Goal: Information Seeking & Learning: Compare options

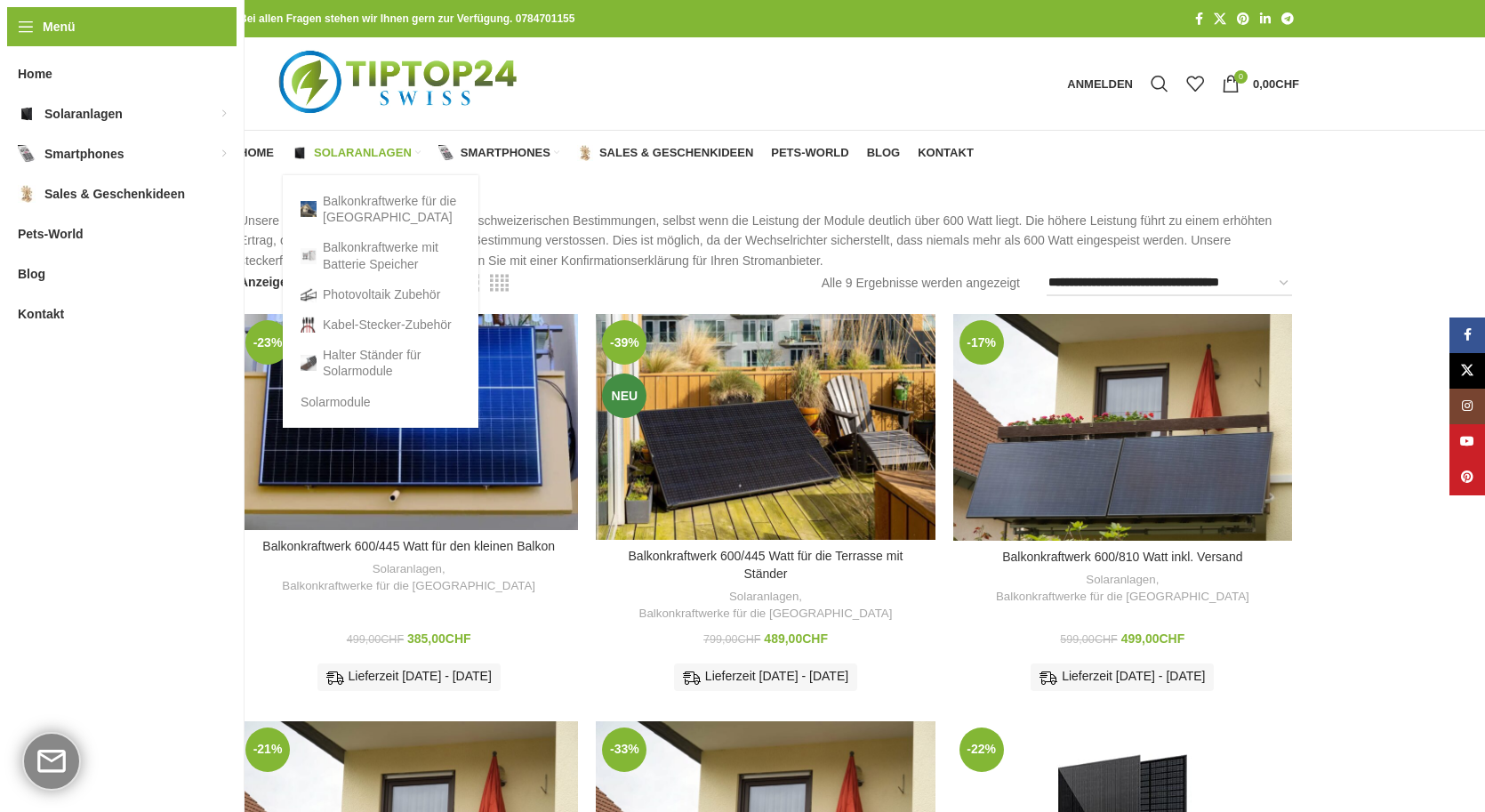
click at [366, 148] on span "Solaranlagen" at bounding box center [363, 153] width 98 height 14
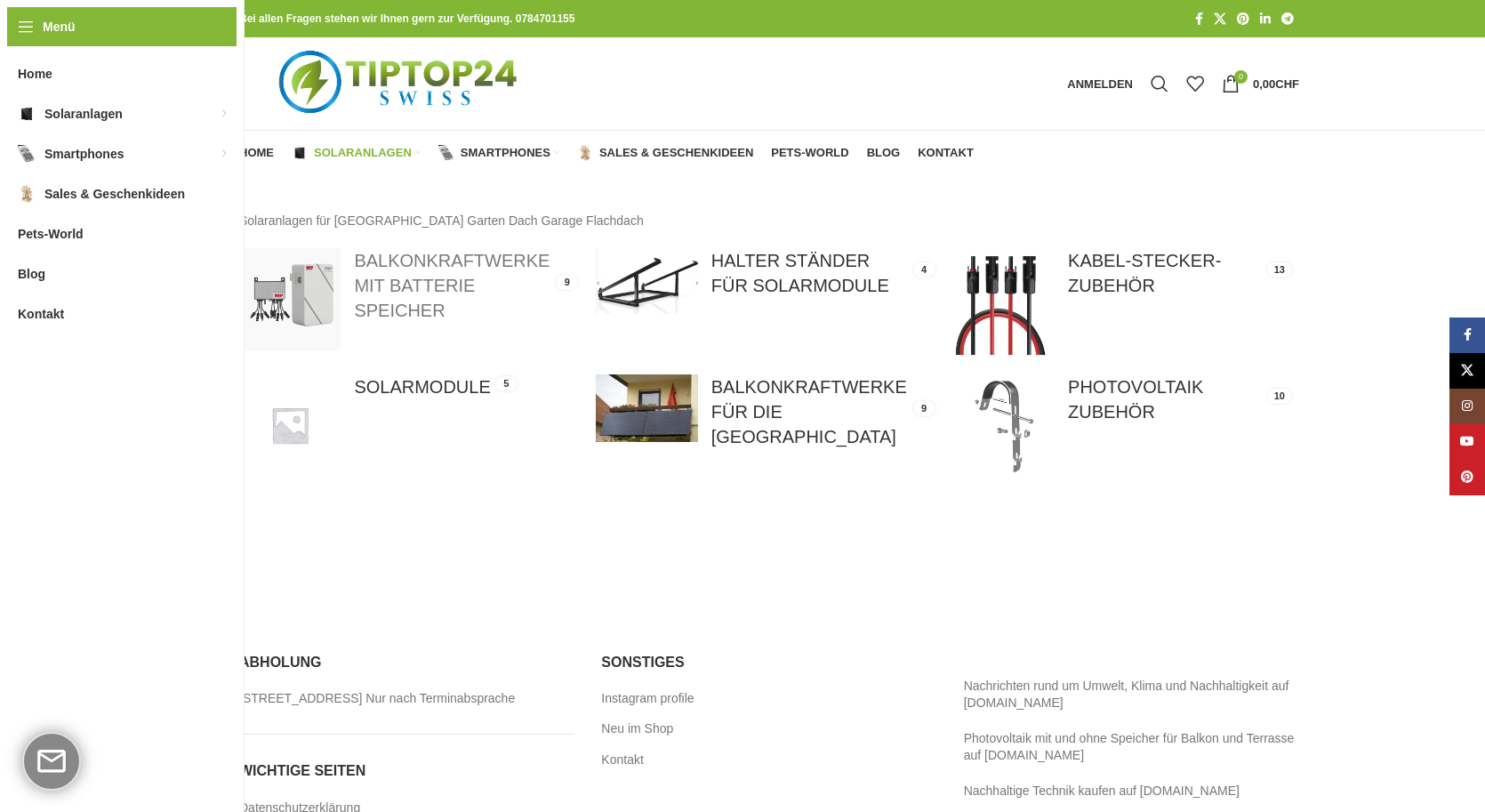
click at [411, 295] on link at bounding box center [409, 298] width 339 height 101
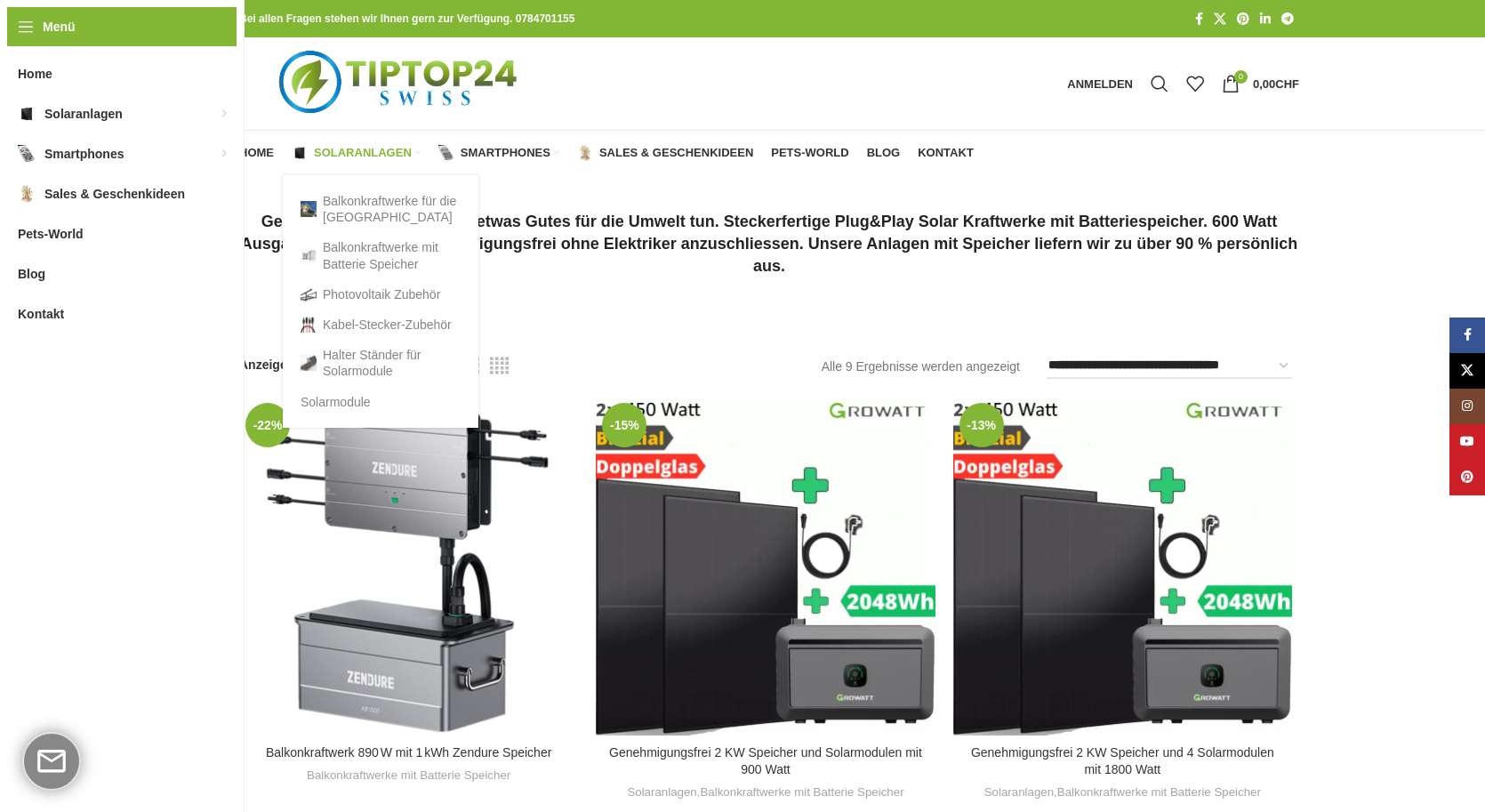
click at [348, 149] on span "Solaranlagen" at bounding box center [363, 153] width 98 height 14
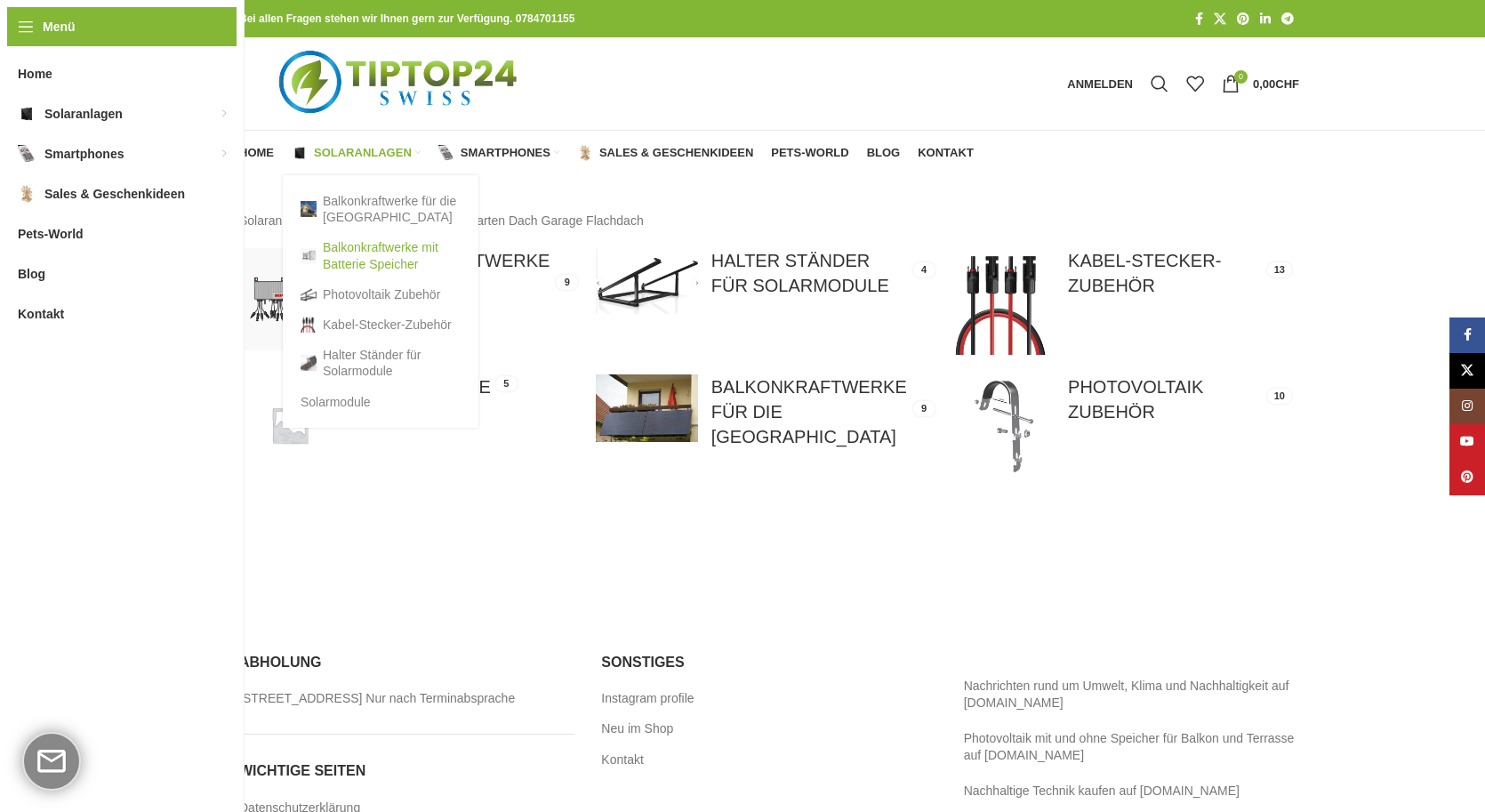
click at [352, 246] on link "Balkonkraftwerke mit Batterie Speicher" at bounding box center [380, 255] width 160 height 46
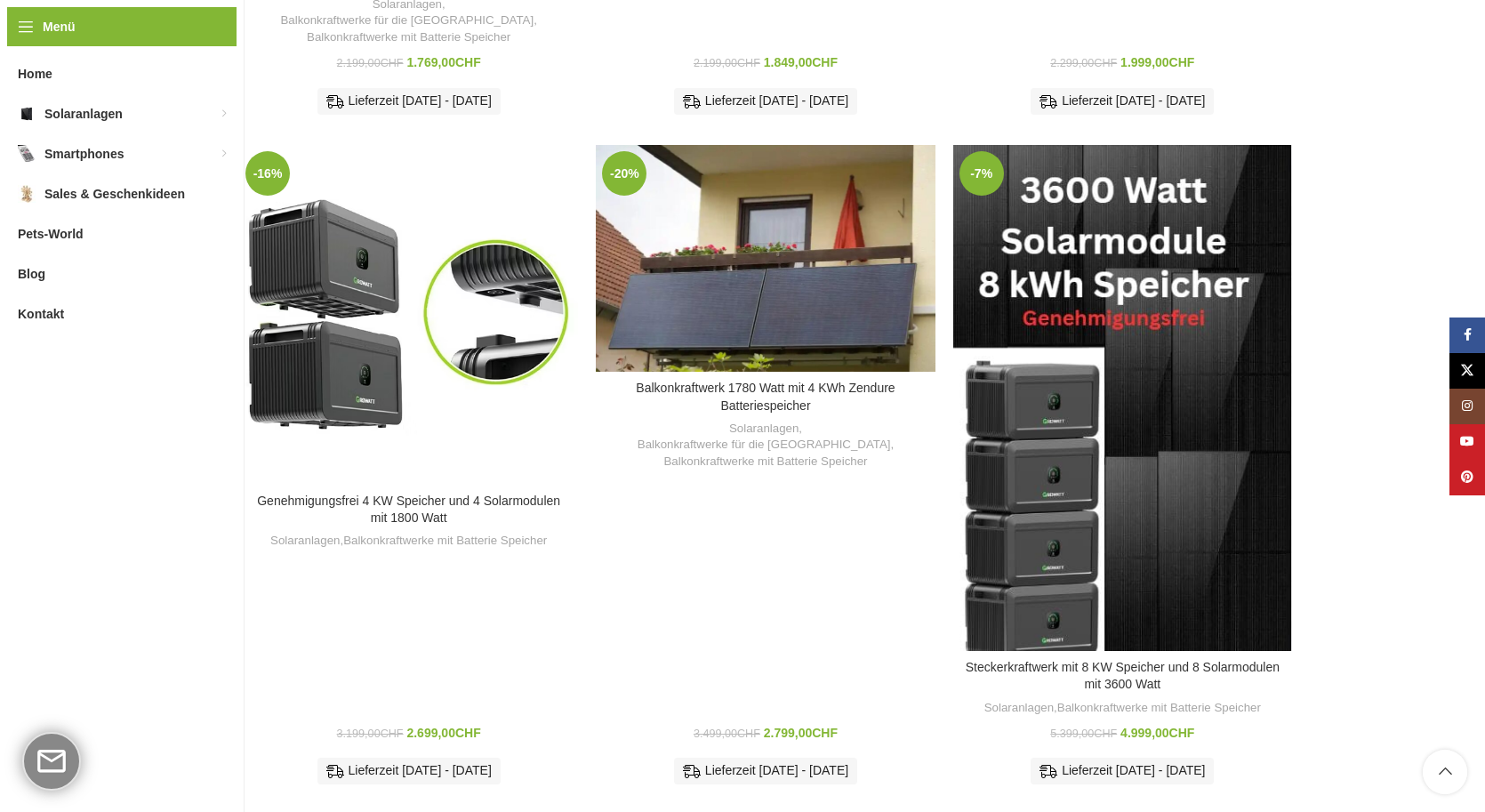
scroll to position [1308, 0]
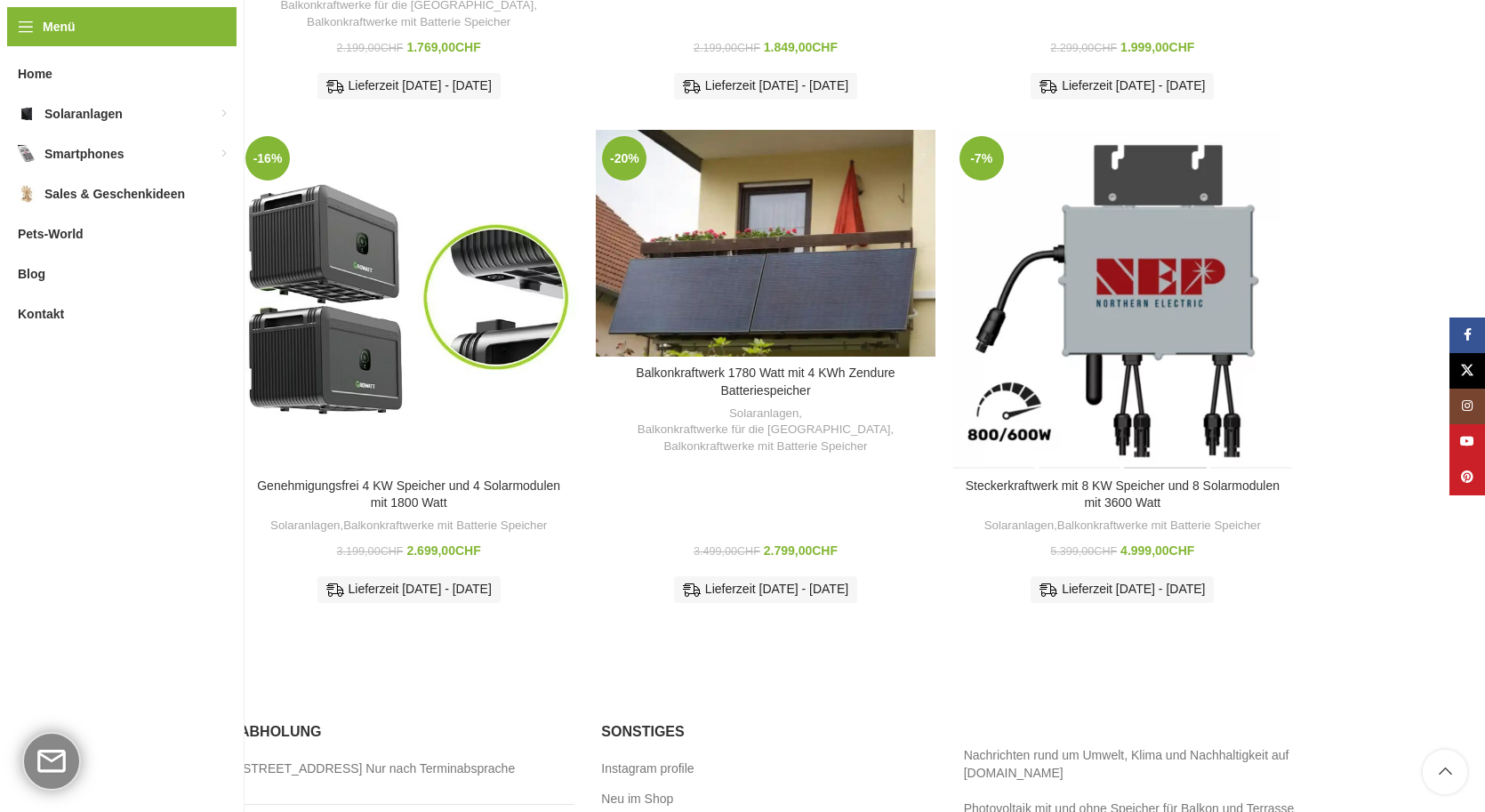
click at [1136, 354] on div "Steckerkraftwerk mit 8 KW Speicher und 8 Solarmodulen mit 3600 Watt" at bounding box center [1164, 299] width 84 height 339
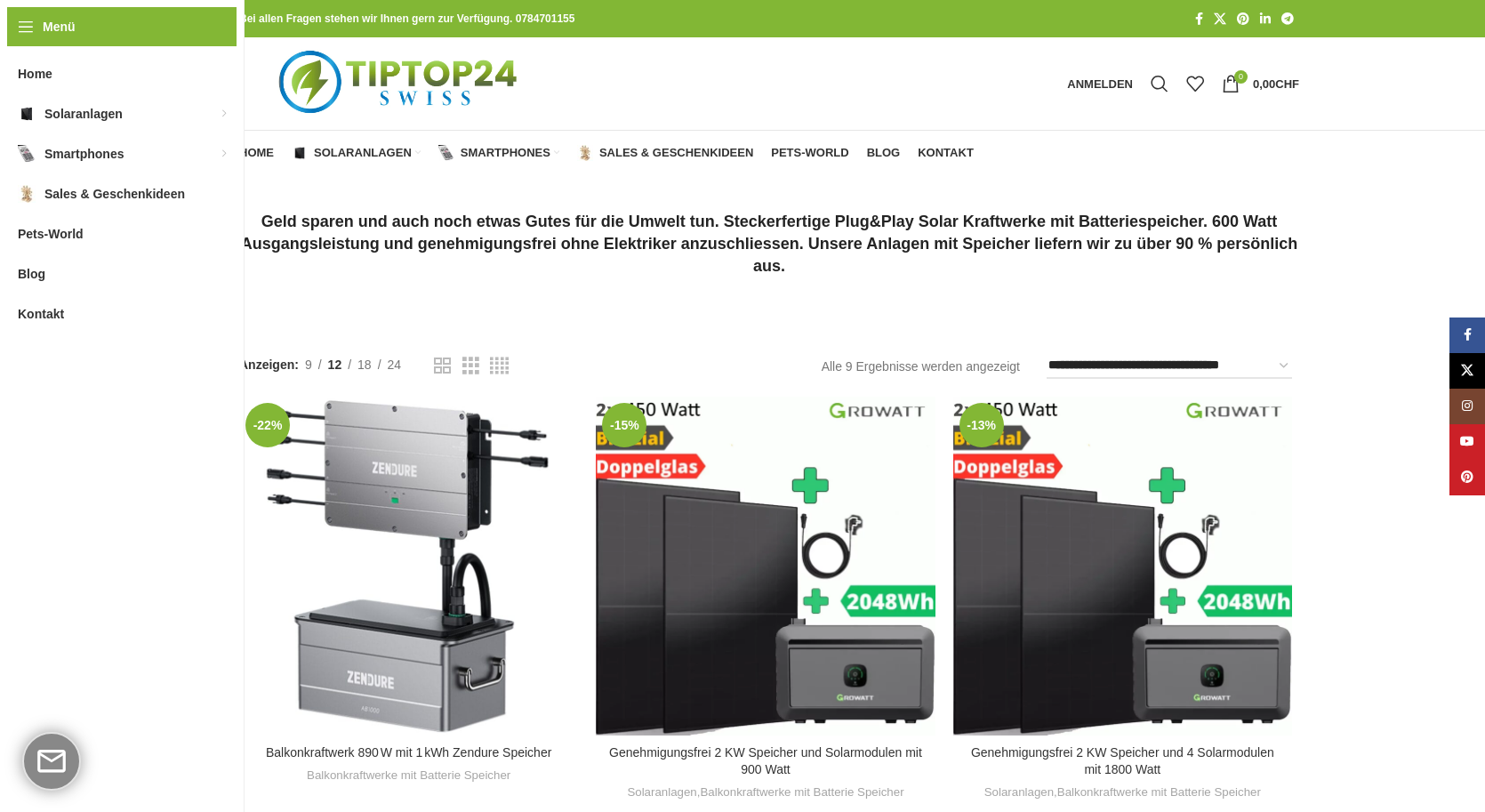
scroll to position [0, 0]
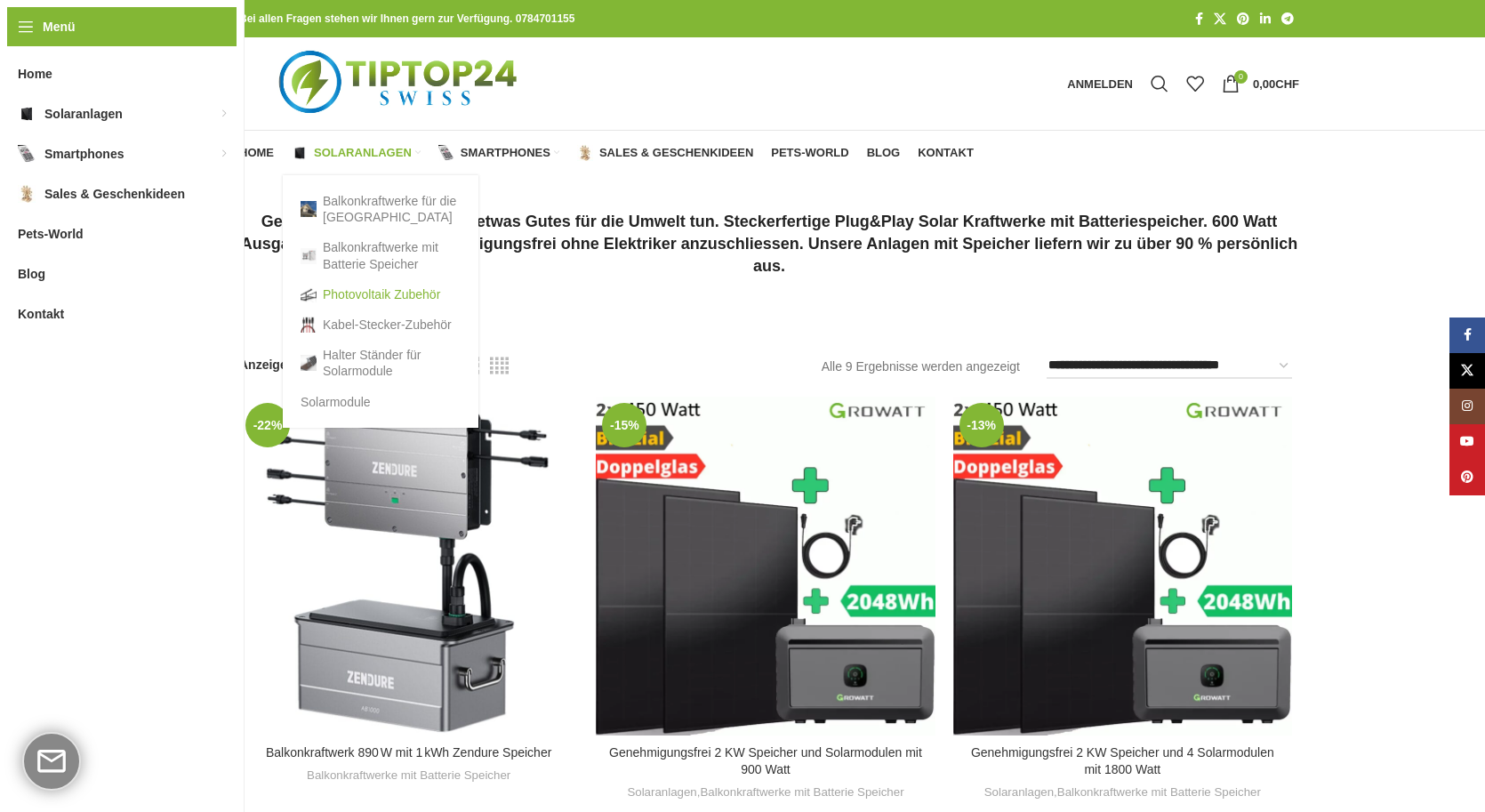
click at [390, 293] on link "Photovoltaik Zubehör" at bounding box center [380, 294] width 160 height 30
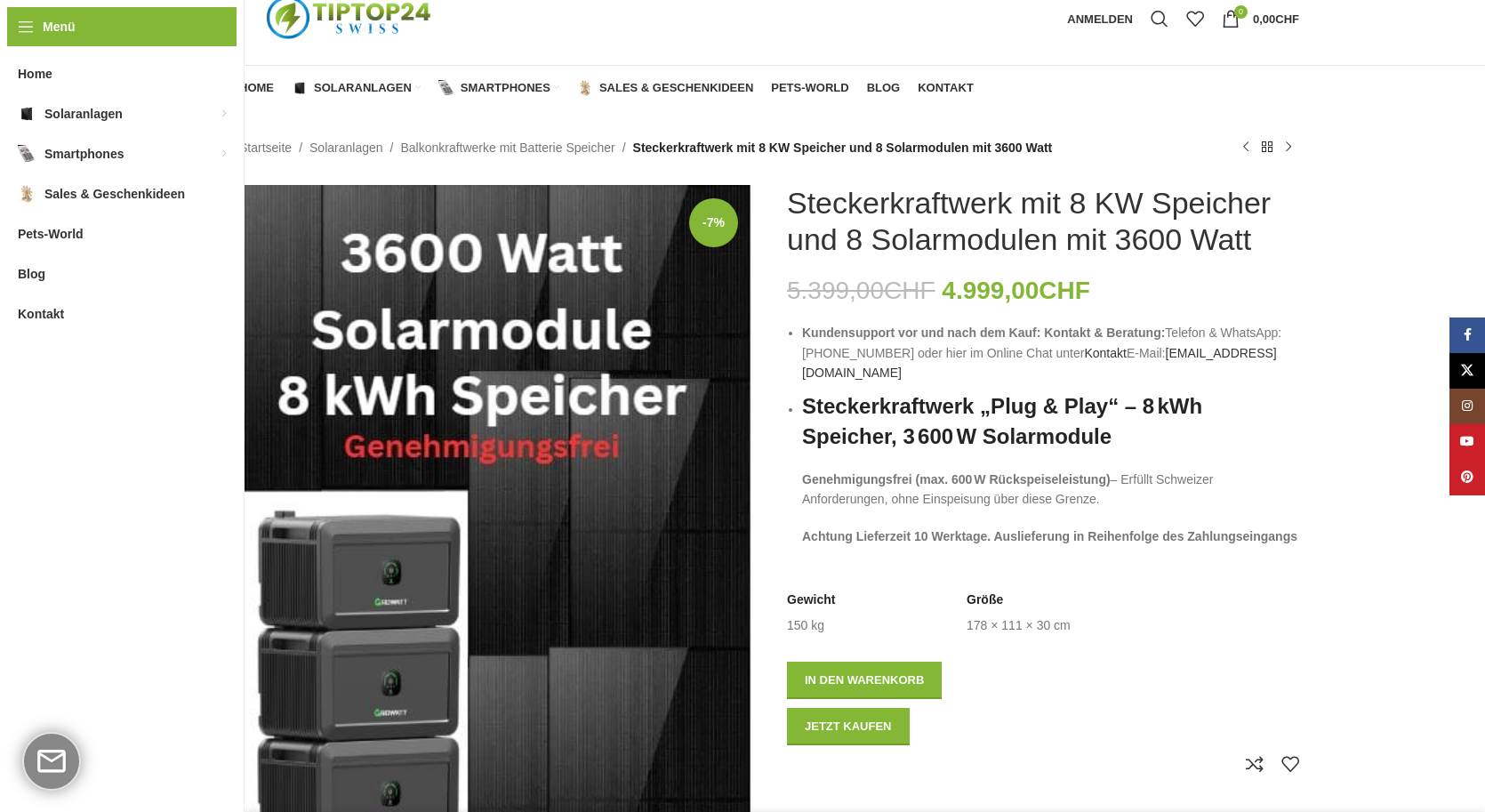
scroll to position [74, 0]
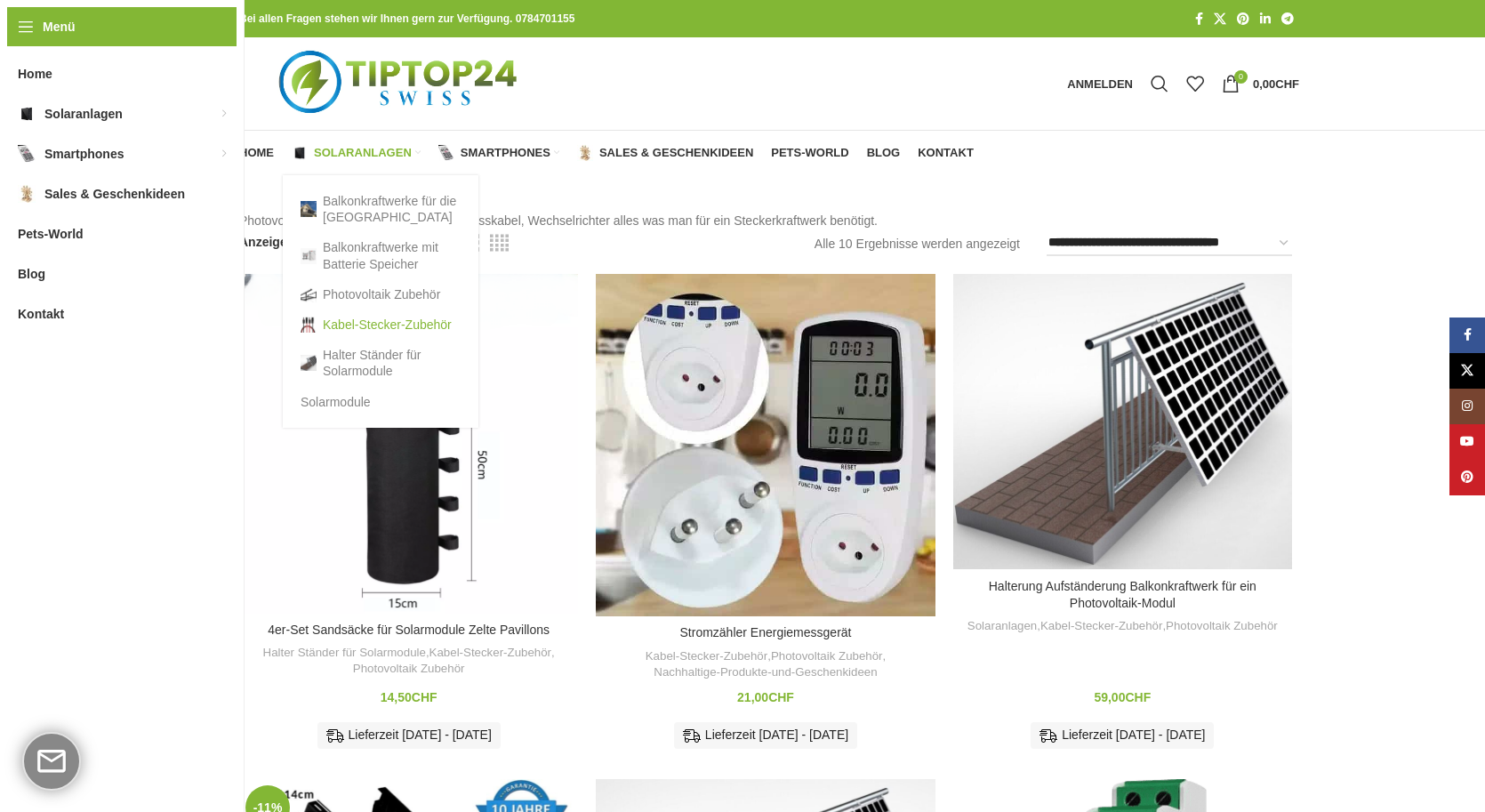
click at [375, 325] on link "Kabel-Stecker-Zubehör" at bounding box center [380, 324] width 160 height 30
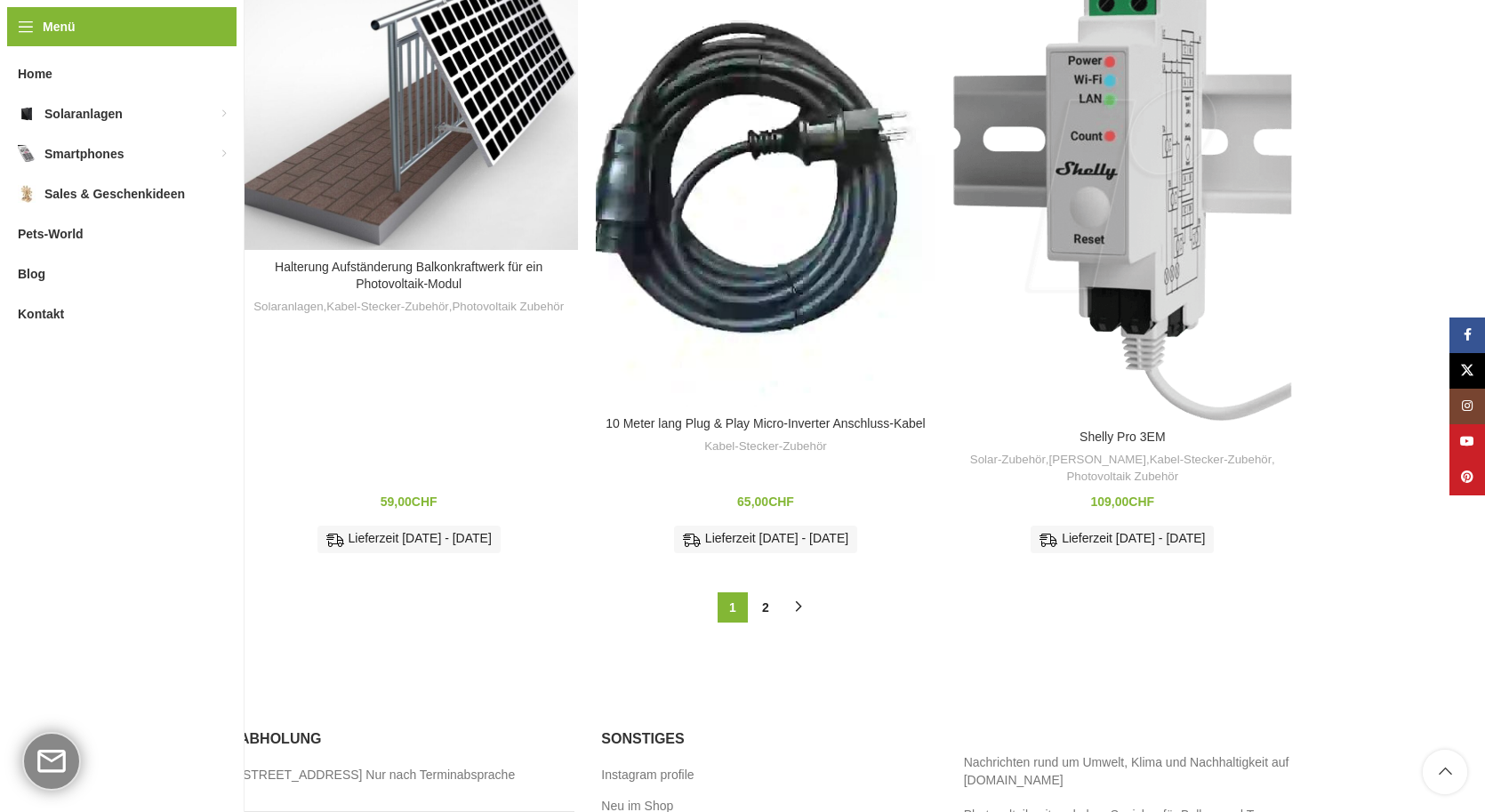
scroll to position [1994, 0]
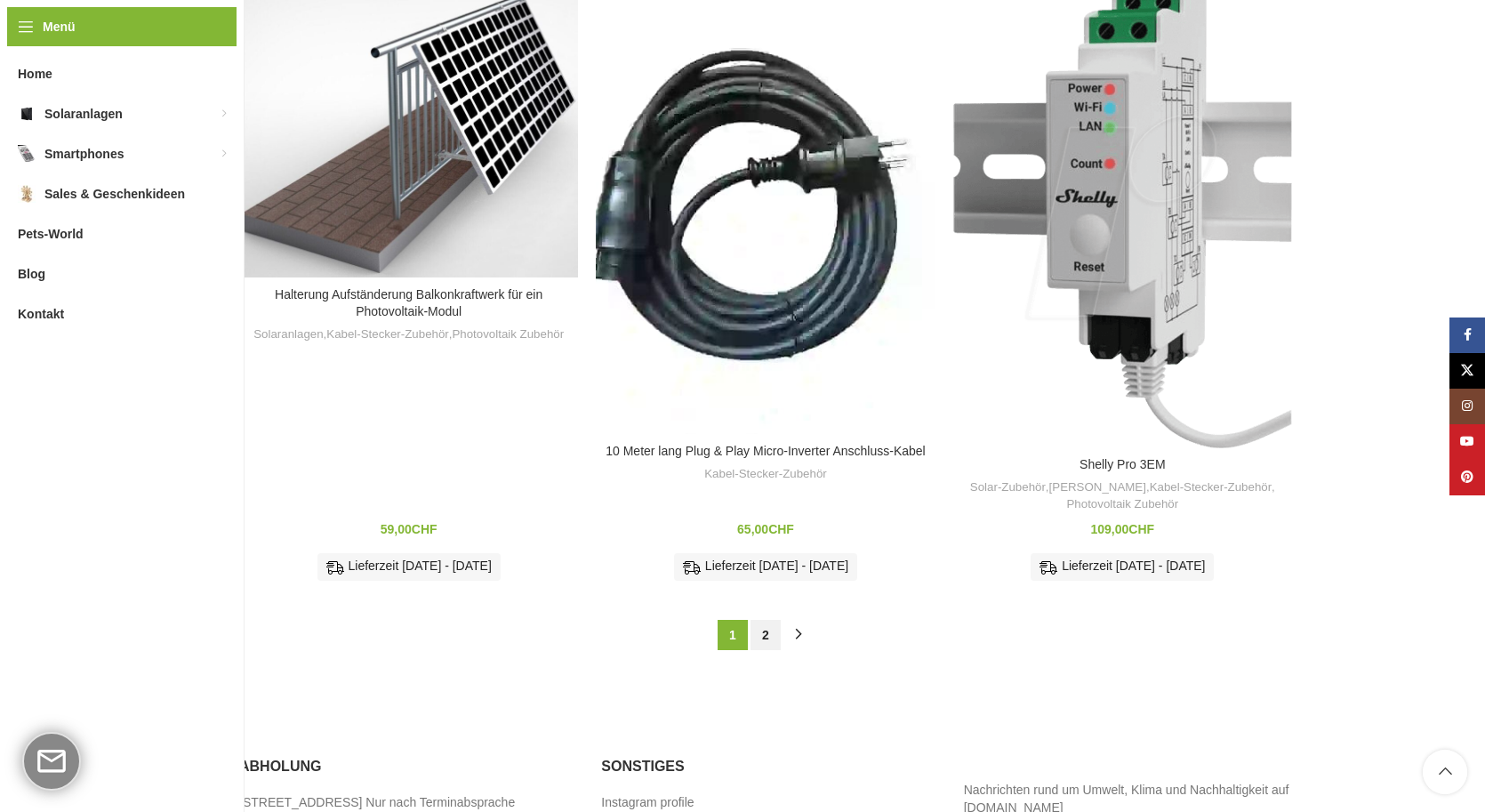
click at [763, 630] on link "2" at bounding box center [765, 634] width 30 height 30
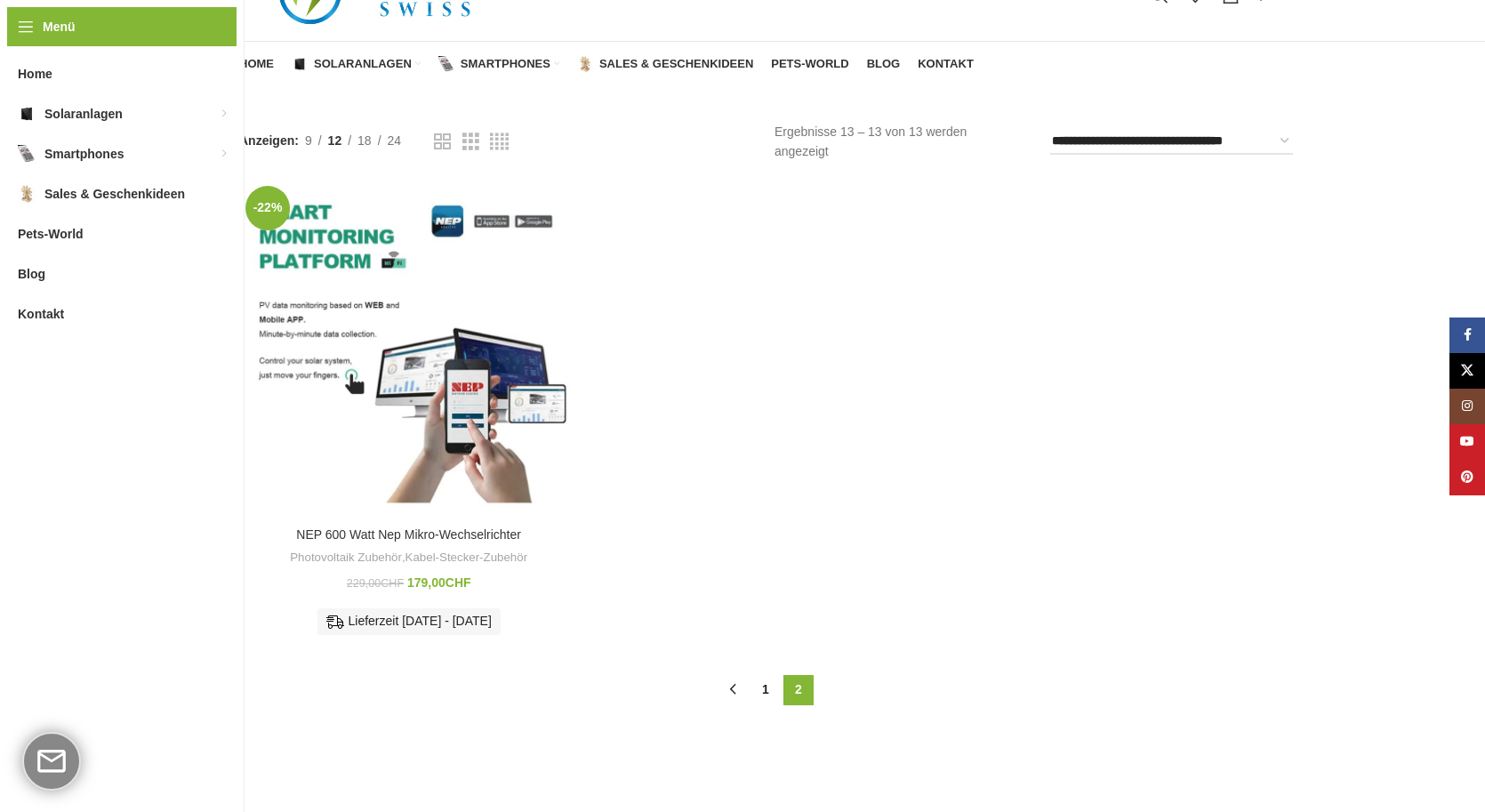
scroll to position [91, 0]
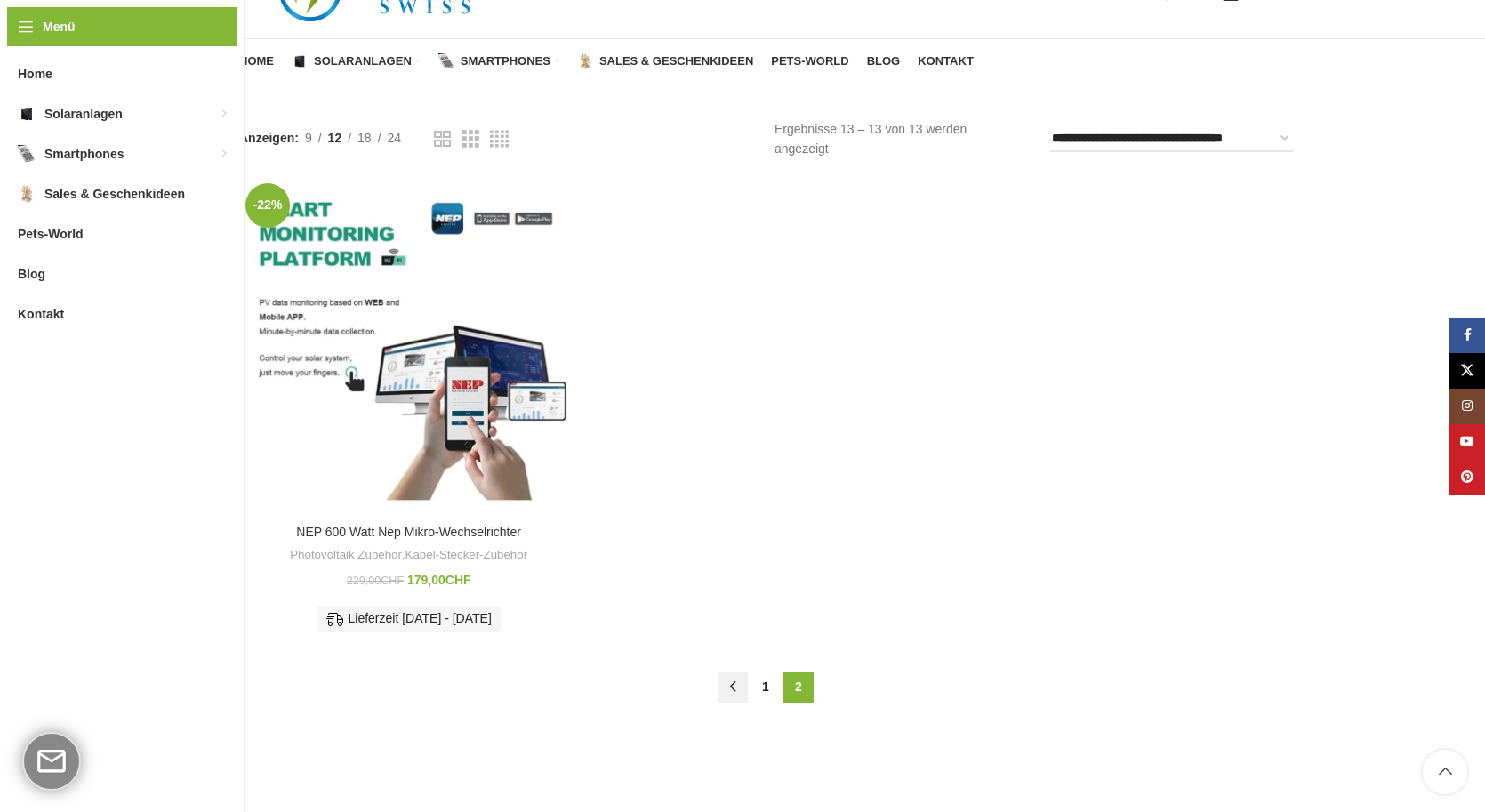
click at [729, 685] on link "←" at bounding box center [733, 686] width 30 height 30
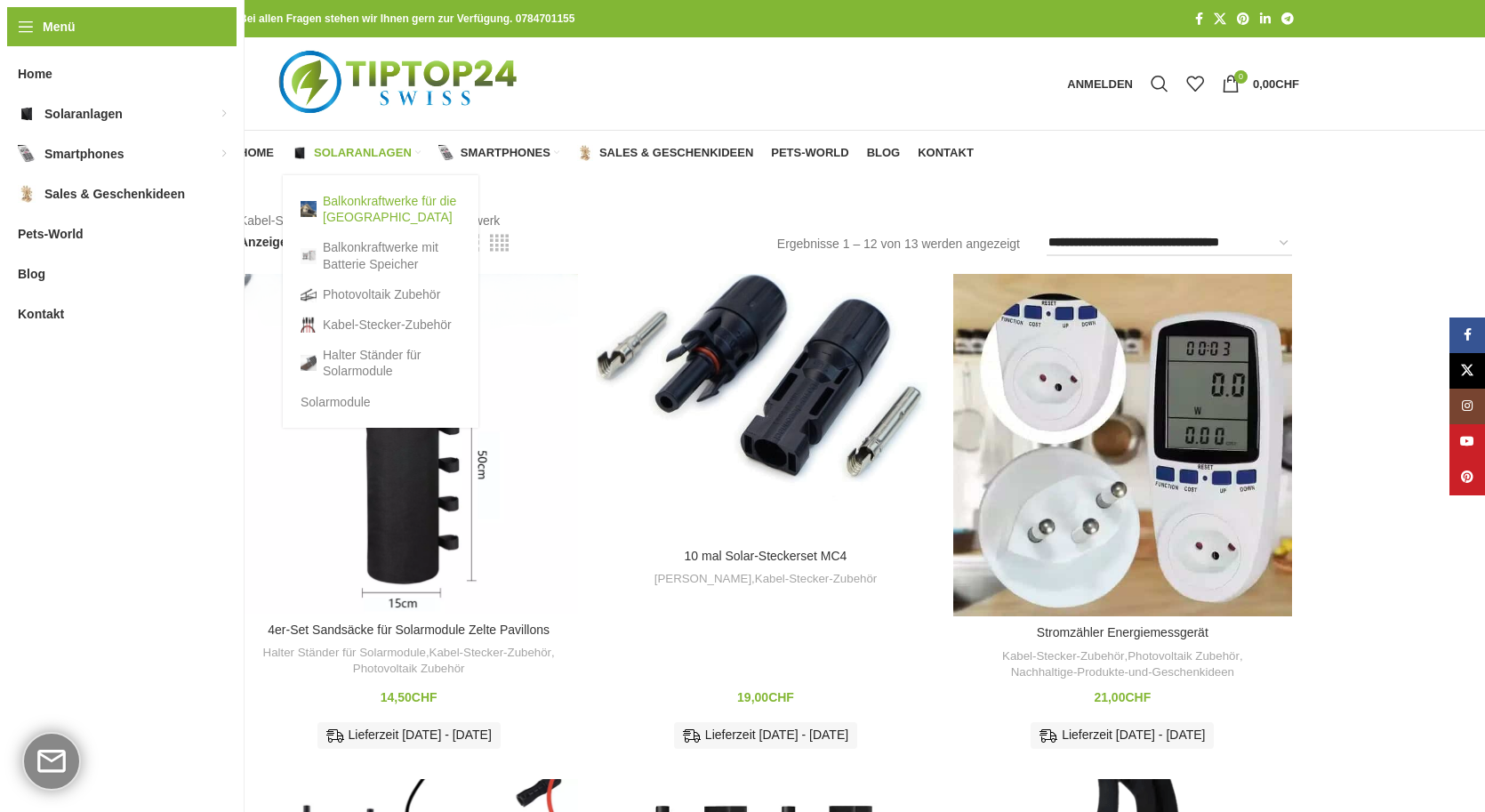
click at [387, 206] on link "Balkonkraftwerke für die [GEOGRAPHIC_DATA]" at bounding box center [380, 209] width 160 height 46
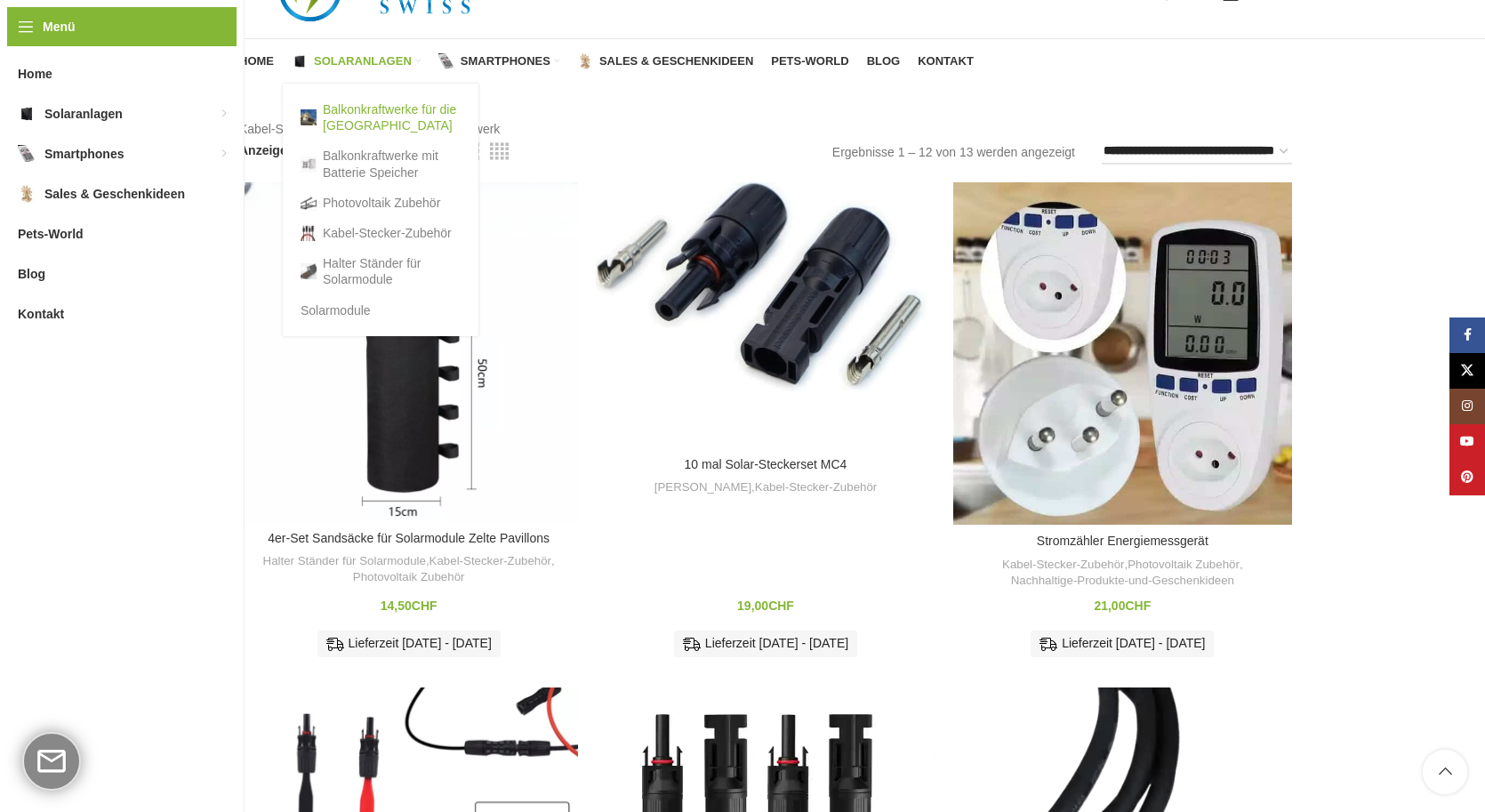
scroll to position [1994, 0]
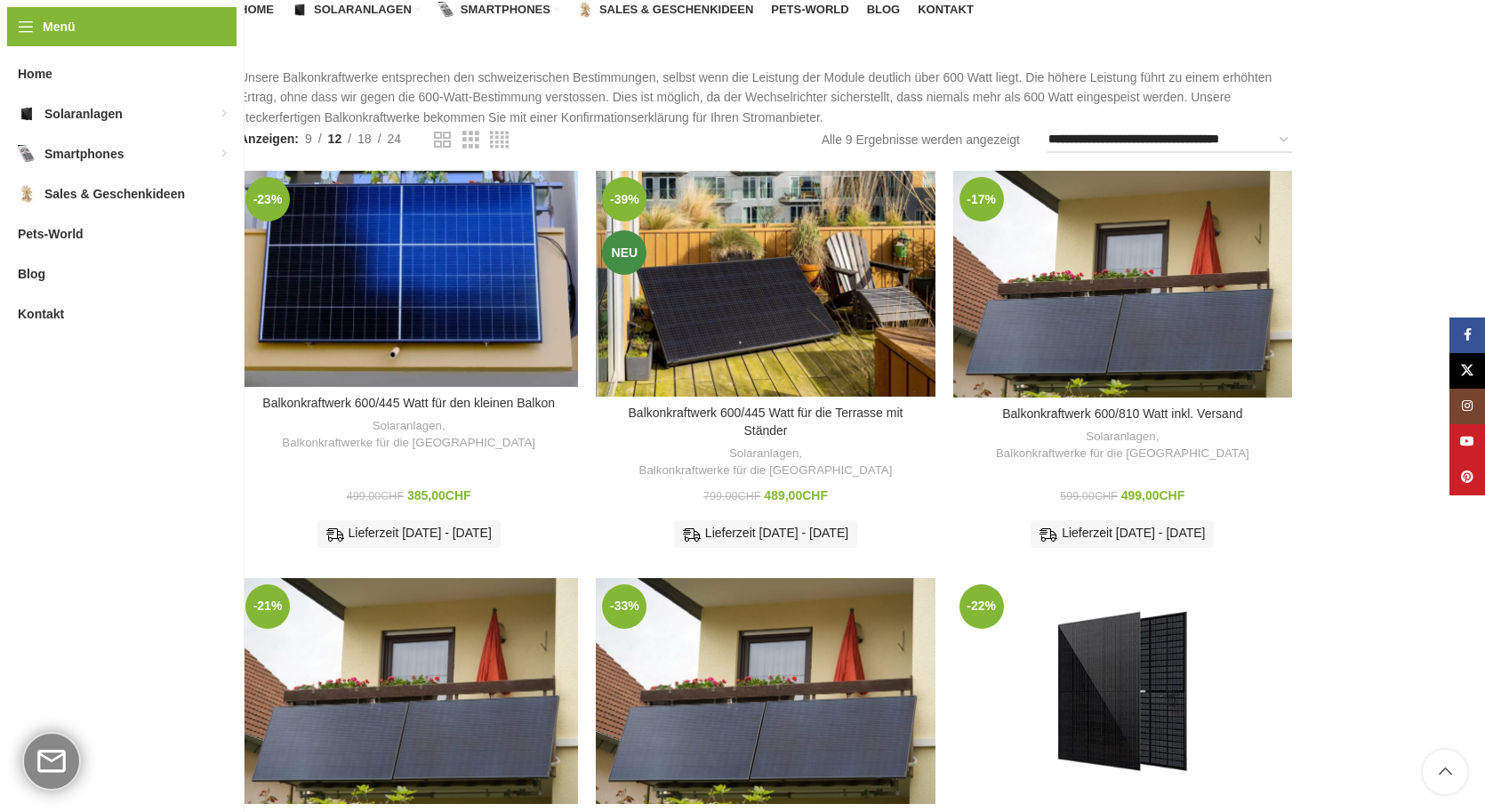
scroll to position [89, 0]
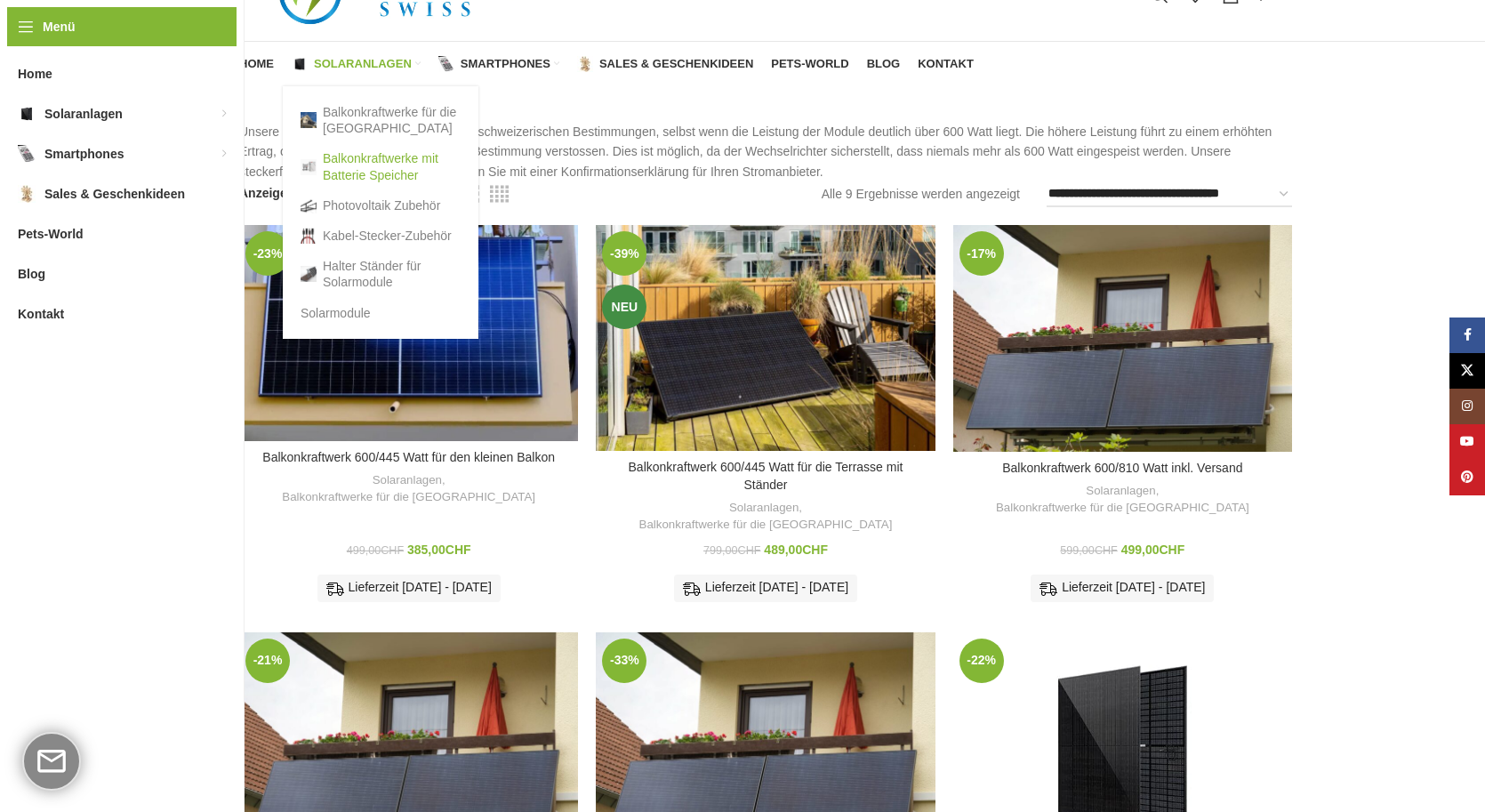
click at [350, 161] on link "Balkonkraftwerke mit Batterie Speicher" at bounding box center [380, 165] width 160 height 46
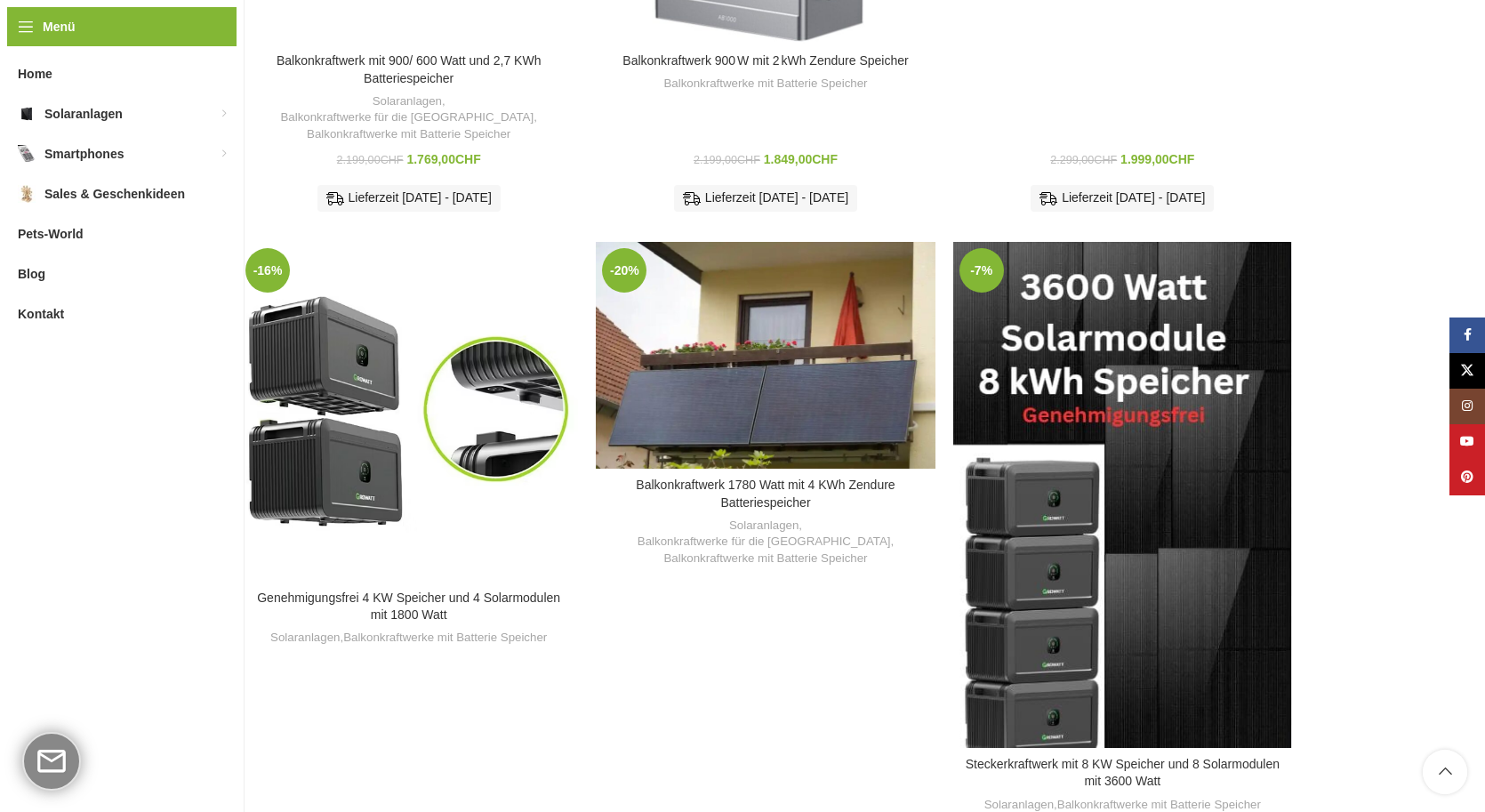
scroll to position [1184, 0]
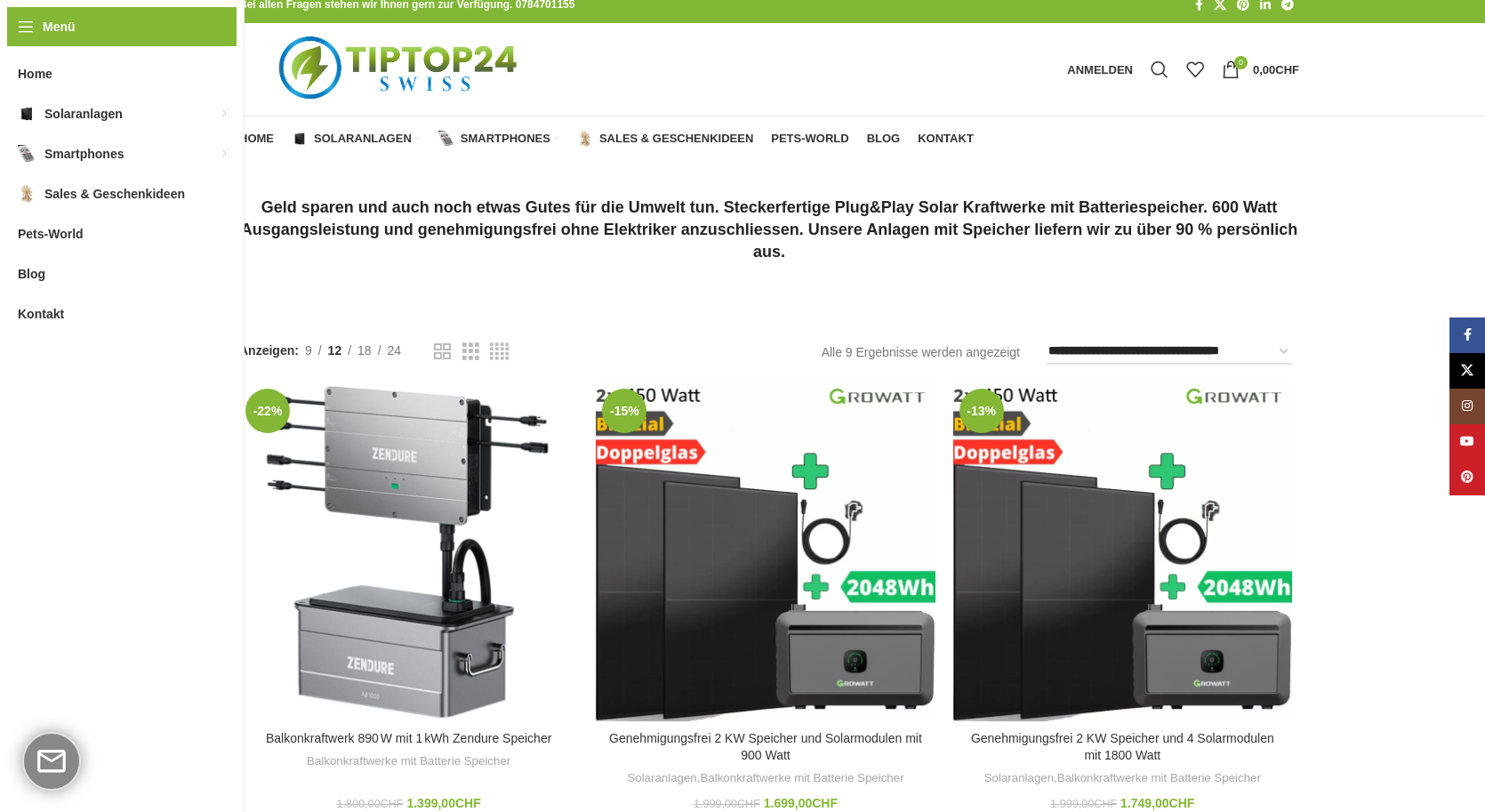
scroll to position [12, 0]
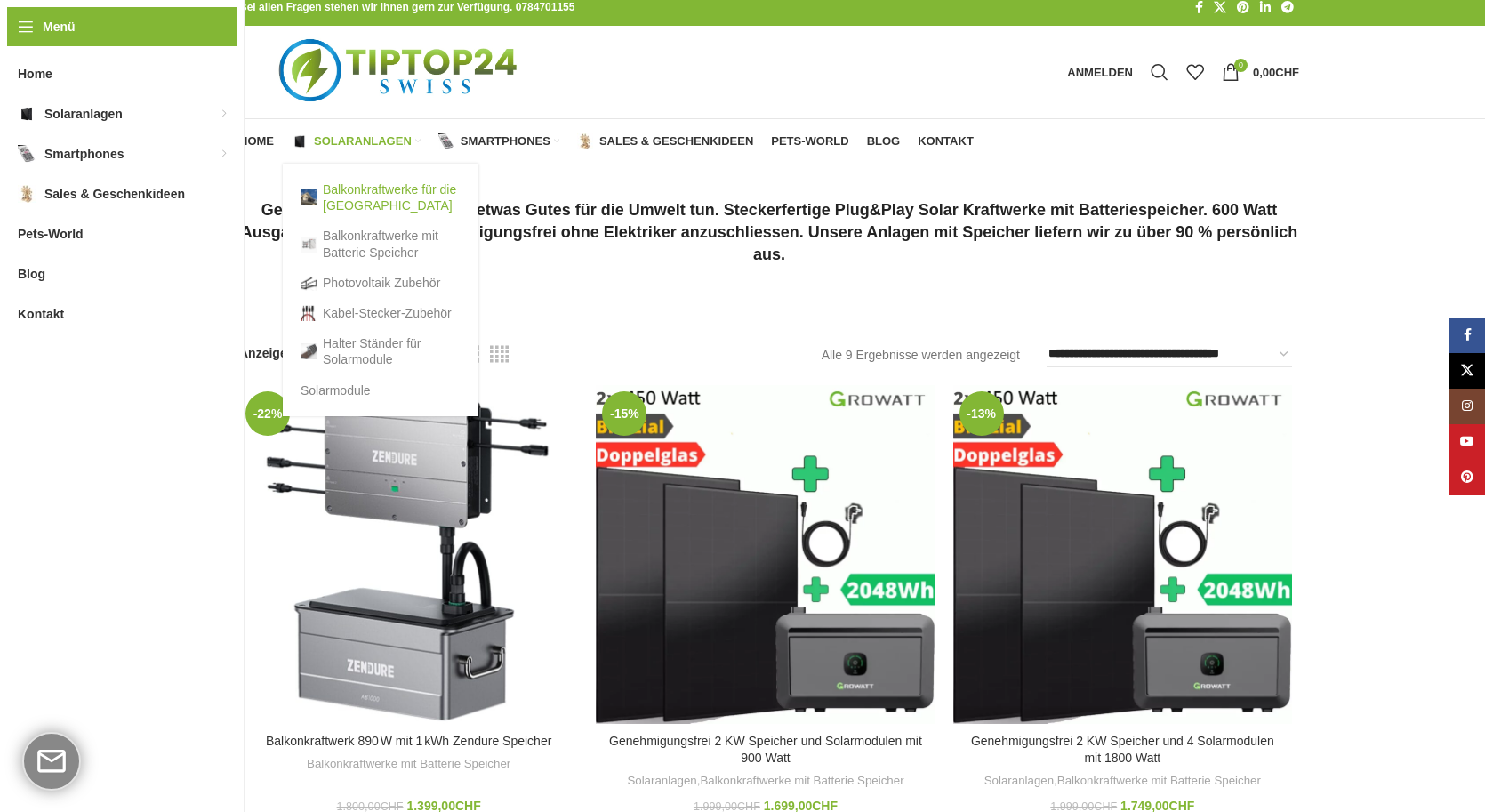
click at [368, 198] on link "Balkonkraftwerke für die [GEOGRAPHIC_DATA]" at bounding box center [380, 197] width 160 height 46
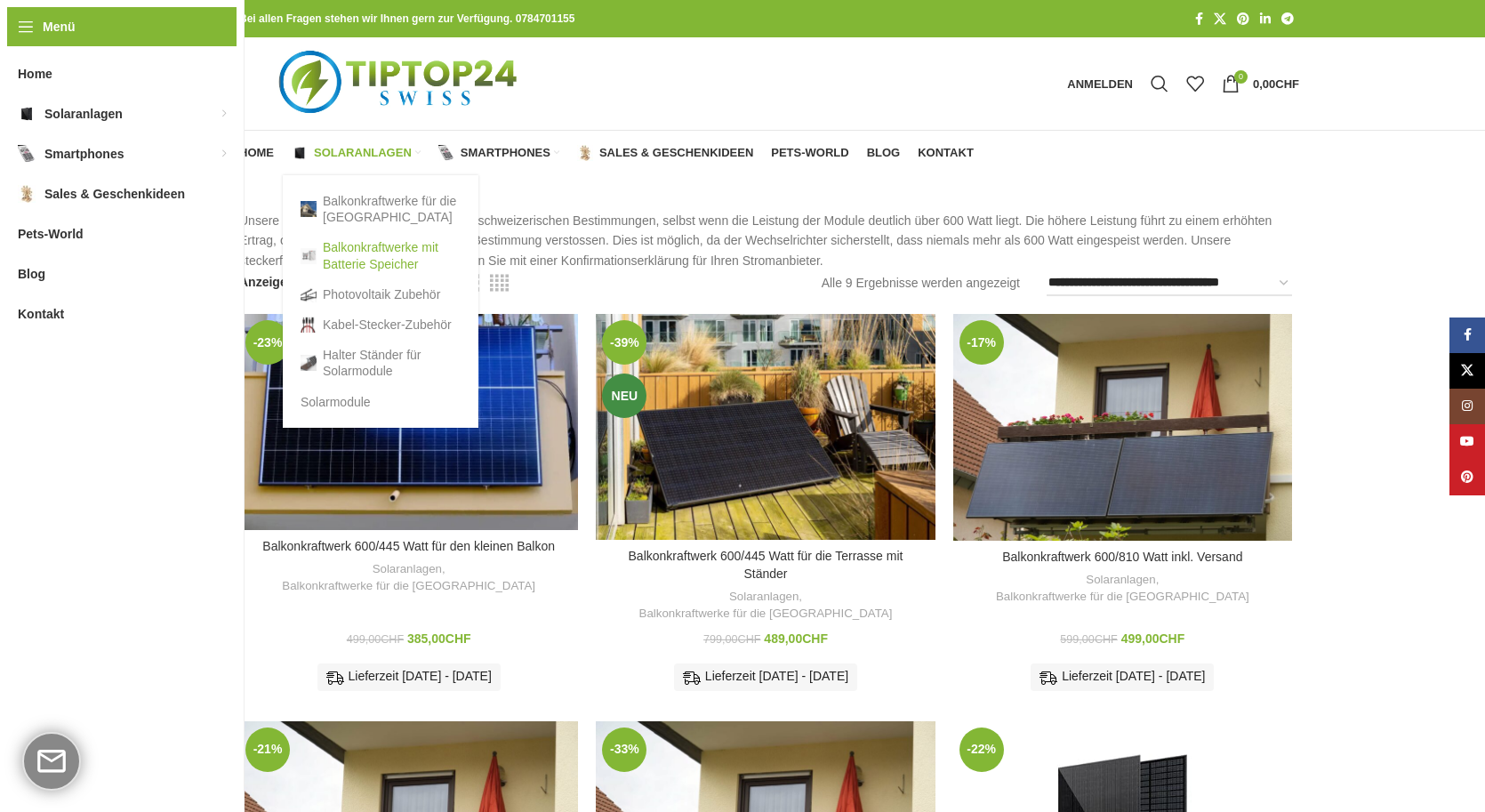
click at [362, 261] on link "Balkonkraftwerke mit Batterie Speicher" at bounding box center [380, 255] width 160 height 46
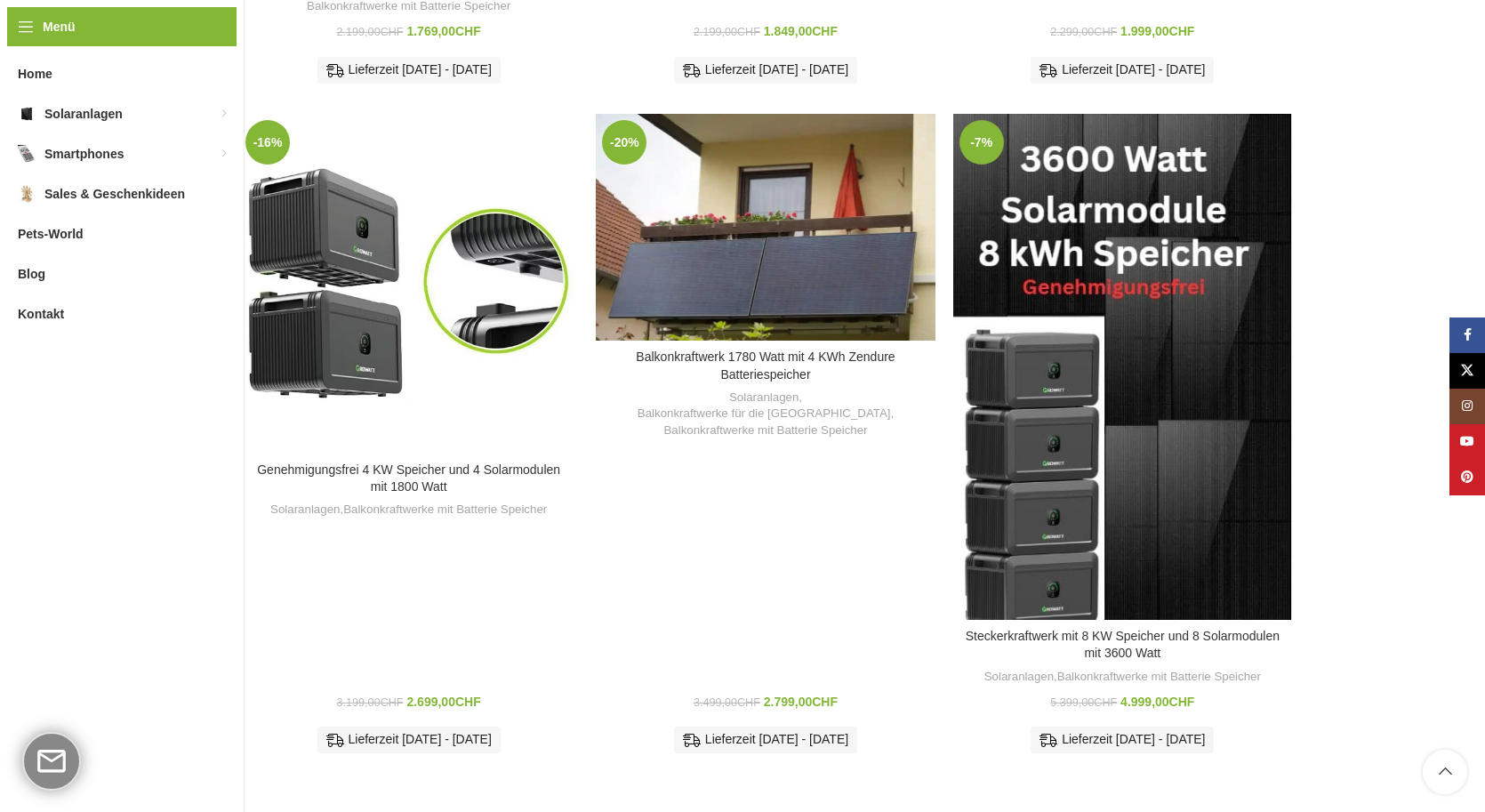
scroll to position [1325, 0]
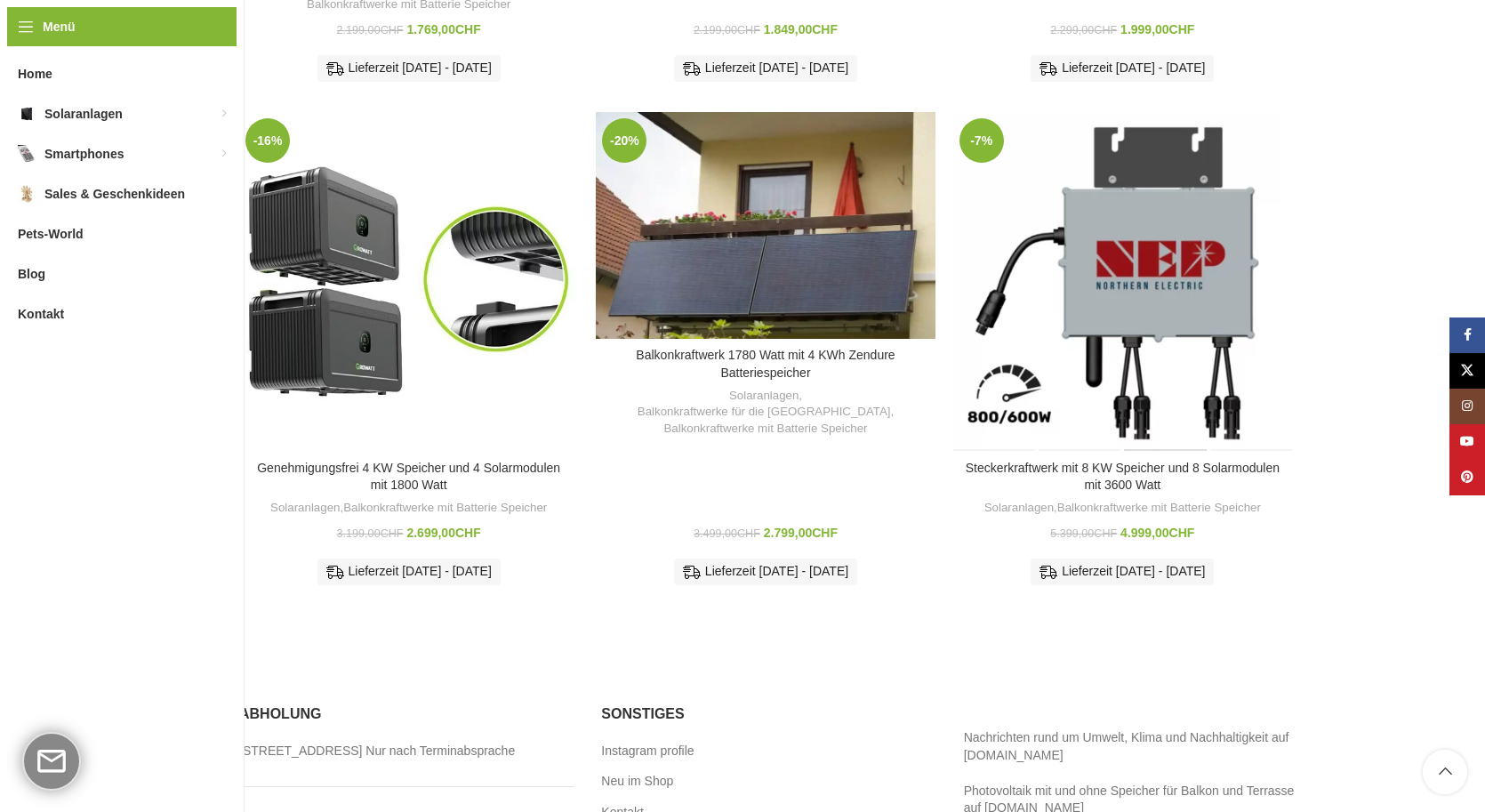
click at [1163, 392] on div "-7% Zum Vergleich hinzufügen" at bounding box center [1122, 281] width 339 height 339
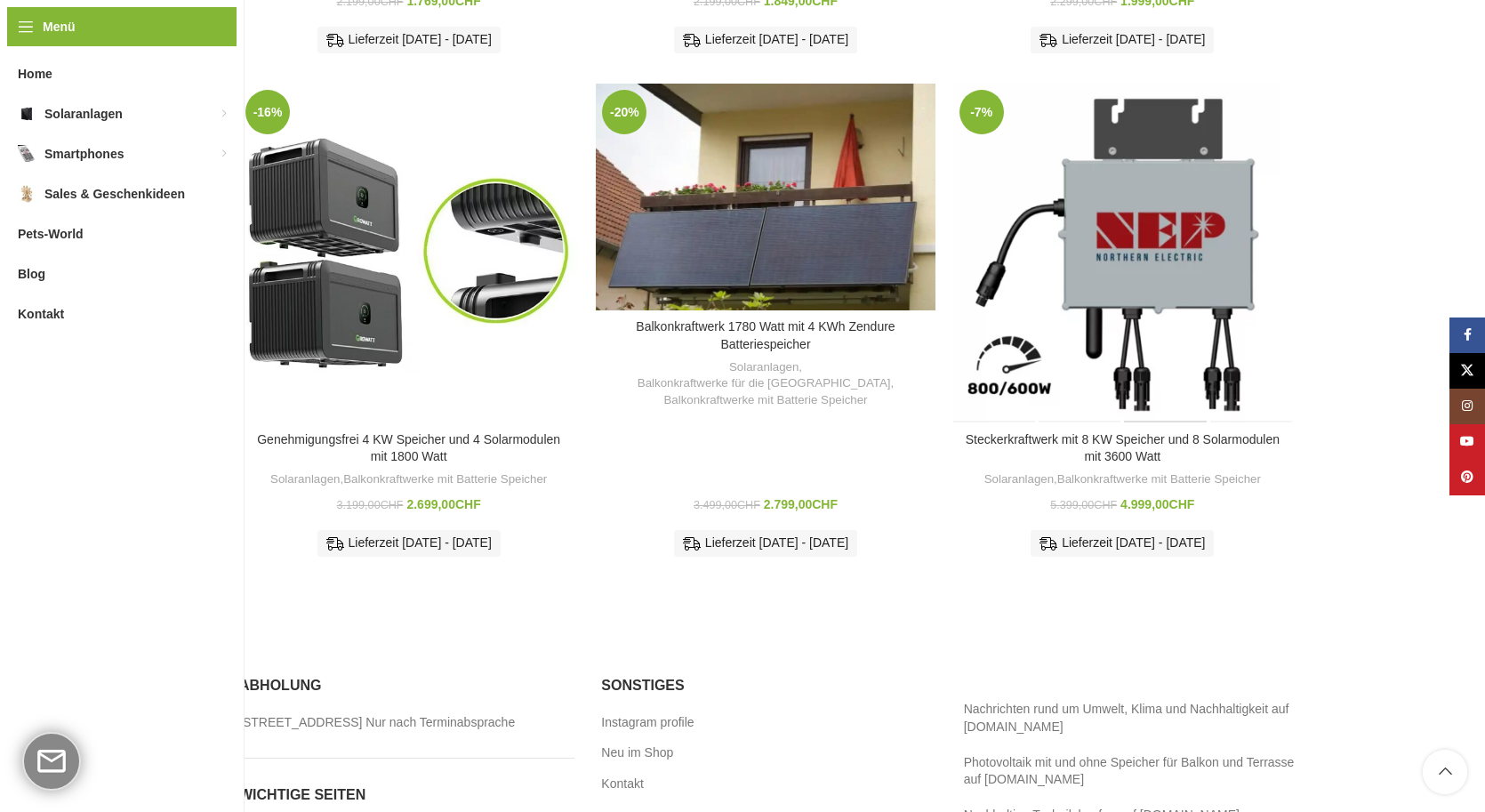
scroll to position [1402, 0]
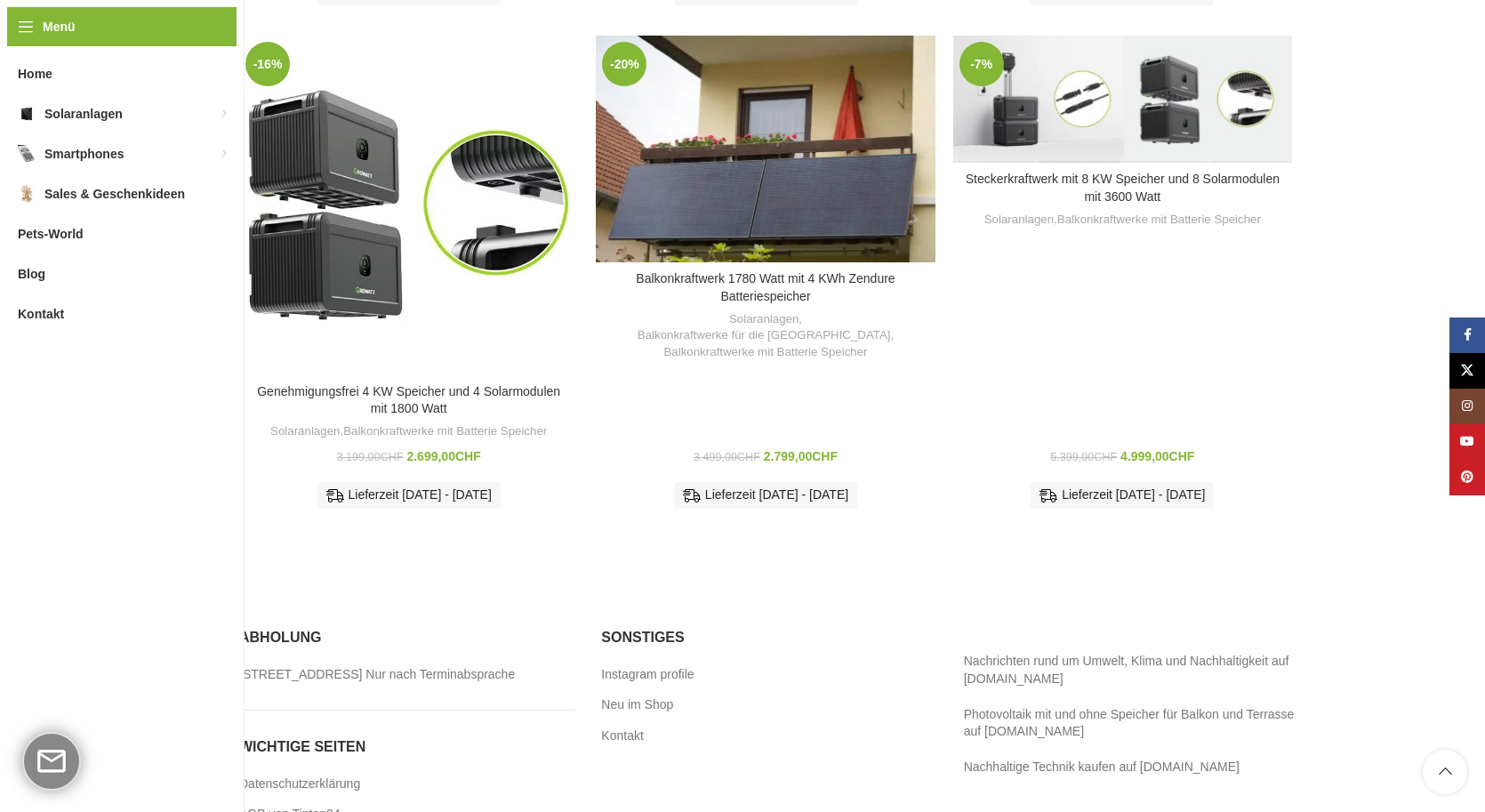
click at [1119, 295] on div "-7% Zum Vergleich hinzufügen Steckerkraftwerk mit 8 KW Speicher und 8 Solarmodu…" at bounding box center [1122, 278] width 339 height 486
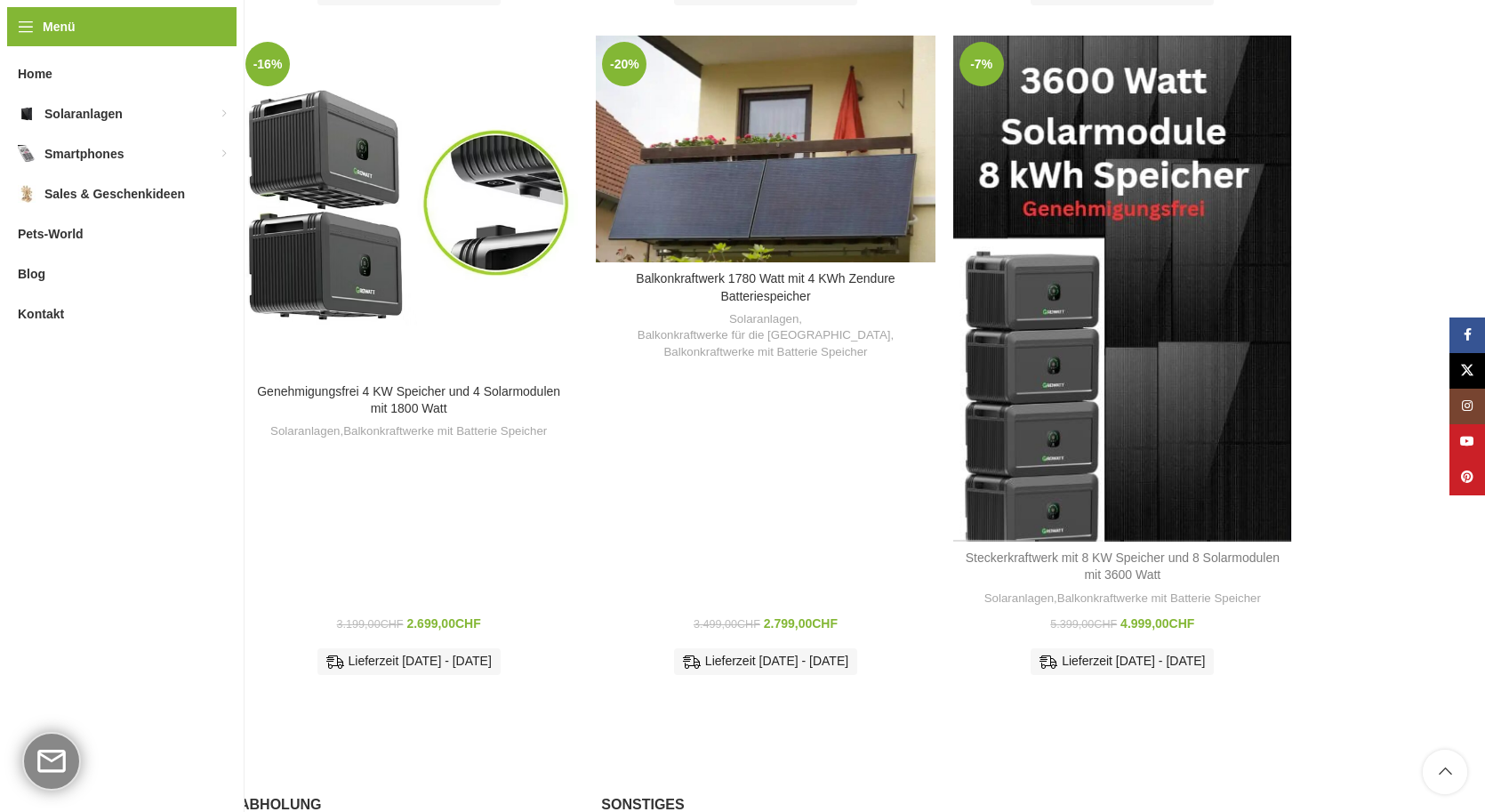
click at [1111, 551] on link "Steckerkraftwerk mit 8 KW Speicher und 8 Solarmodulen mit 3600 Watt" at bounding box center [1122, 566] width 314 height 32
